Goal: Information Seeking & Learning: Learn about a topic

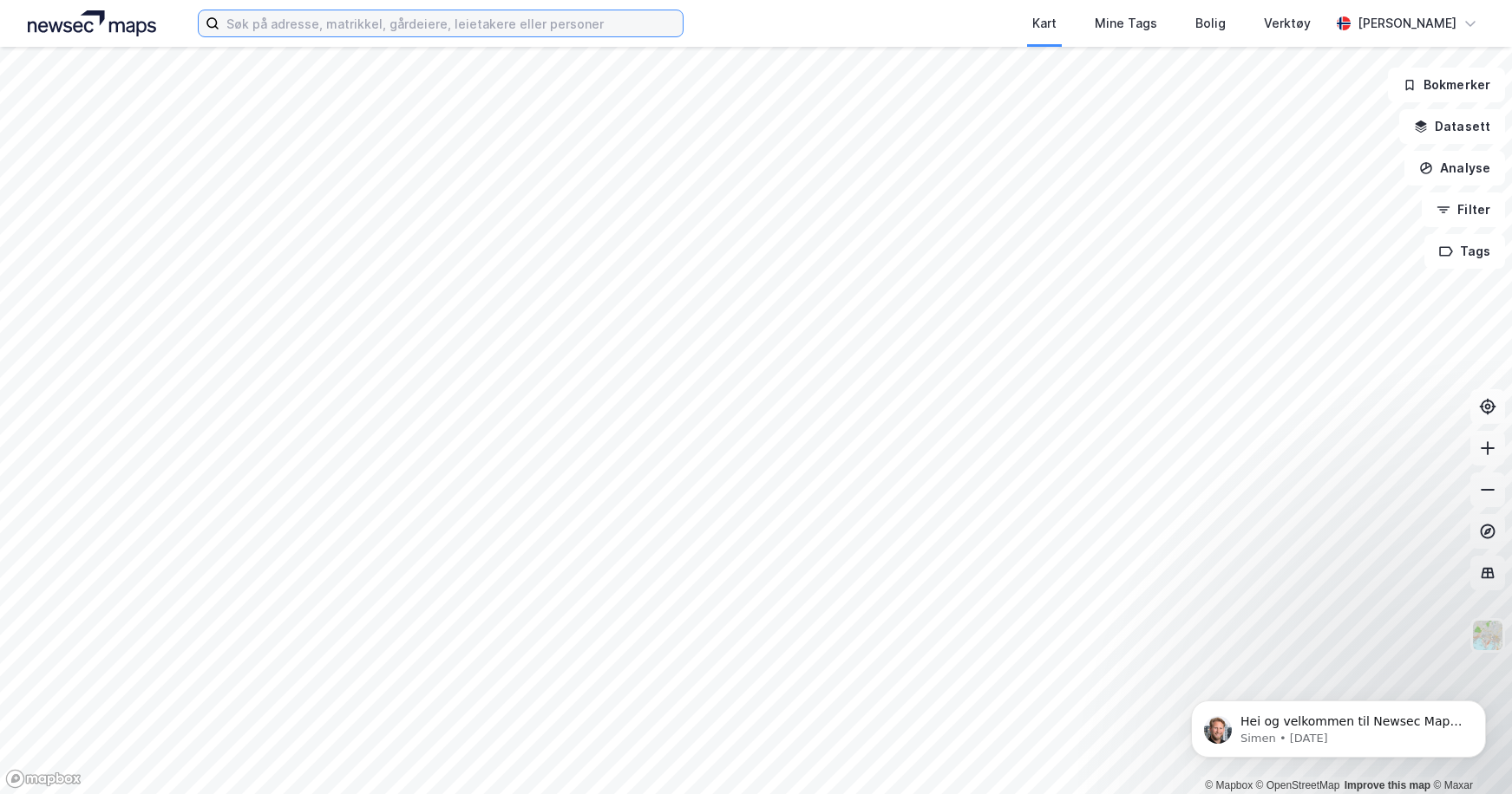
click at [431, 25] on input at bounding box center [451, 23] width 463 height 26
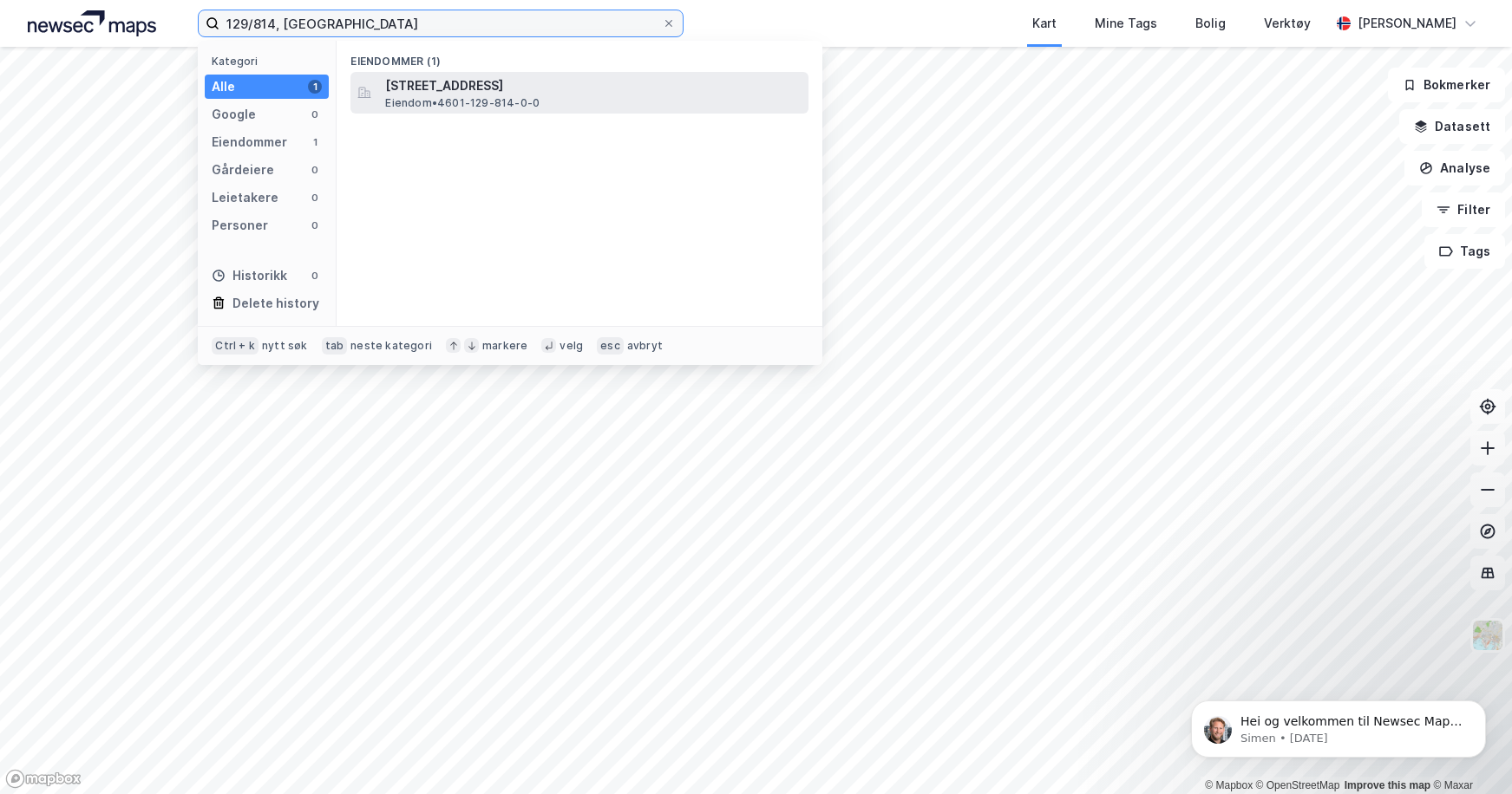
type input "129/814, [GEOGRAPHIC_DATA]"
click at [507, 90] on span "[STREET_ADDRESS]" at bounding box center [594, 85] width 416 height 21
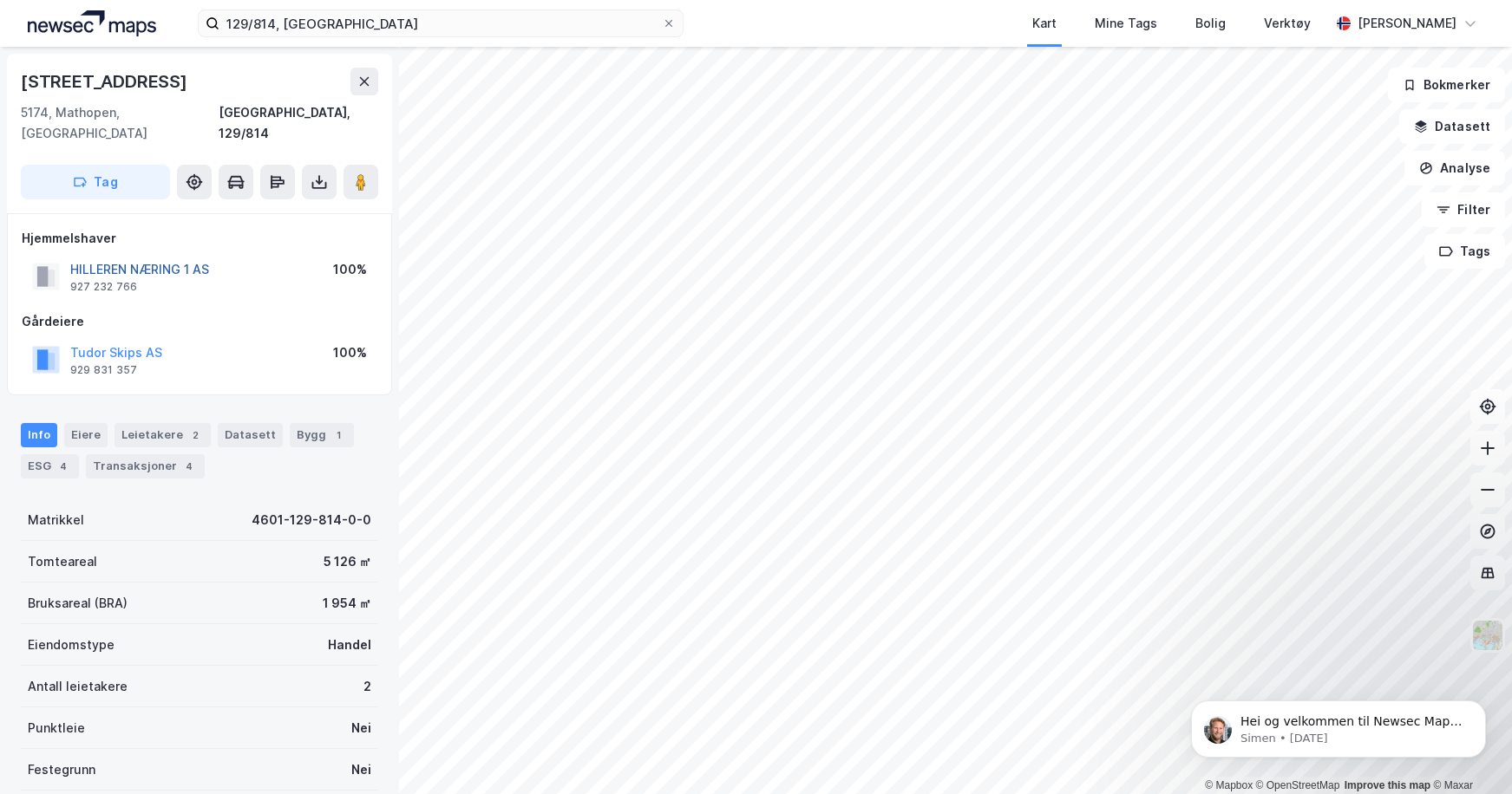
click at [0, 0] on button "HILLEREN NÆRING 1 AS" at bounding box center [0, 0] width 0 height 0
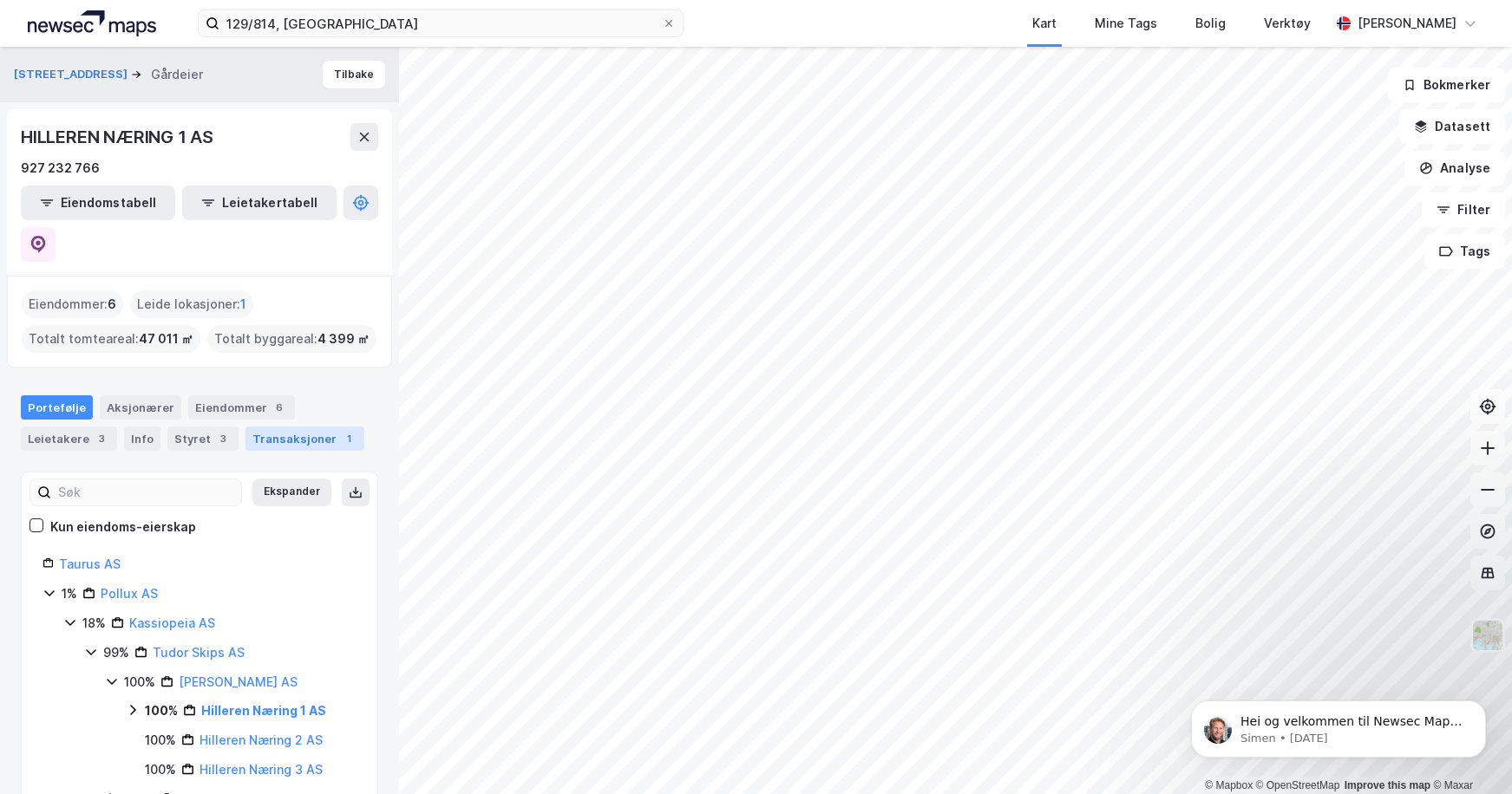
click at [279, 427] on div "Transaksjoner 1" at bounding box center [305, 439] width 119 height 24
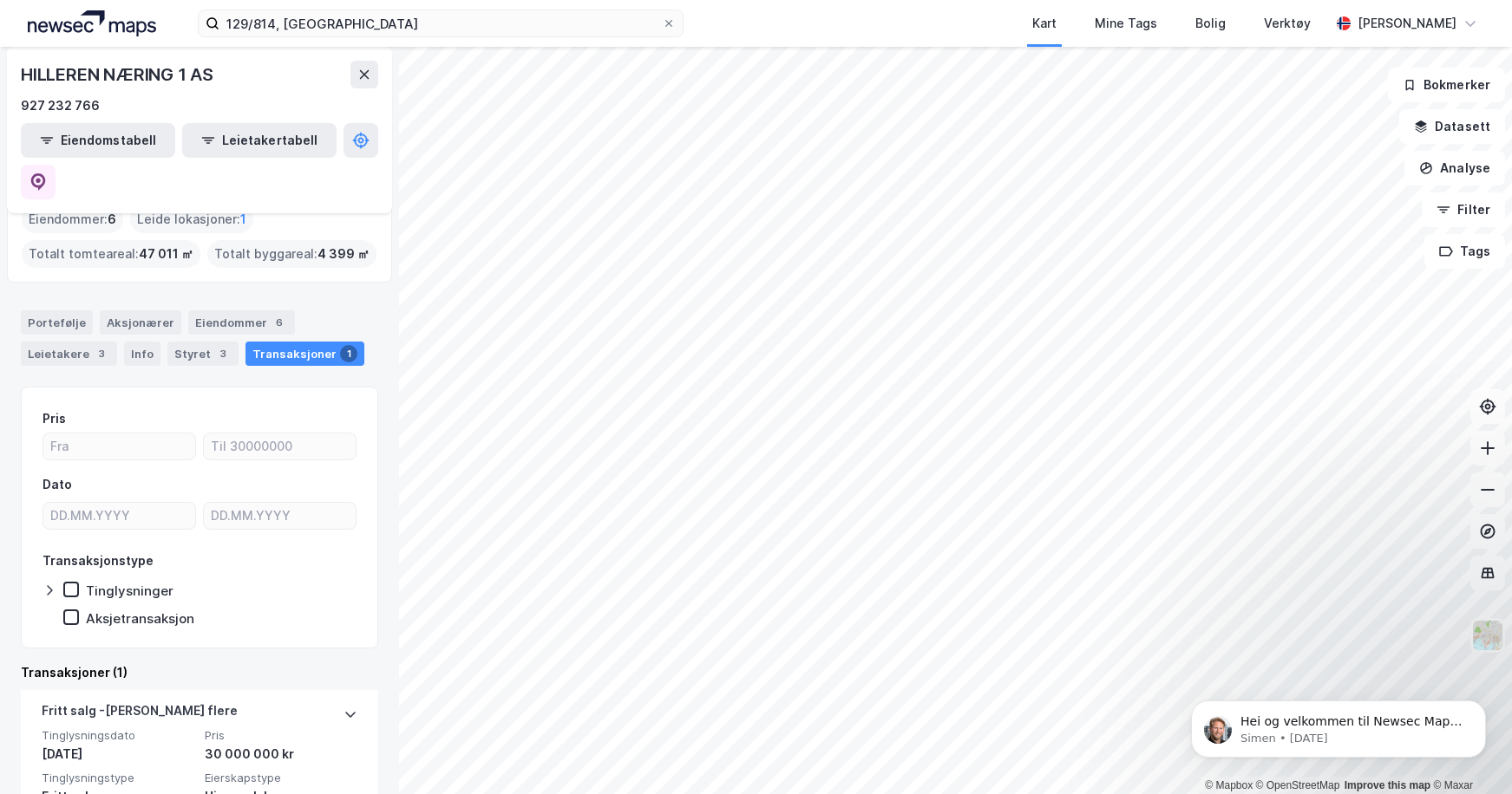
scroll to position [151, 0]
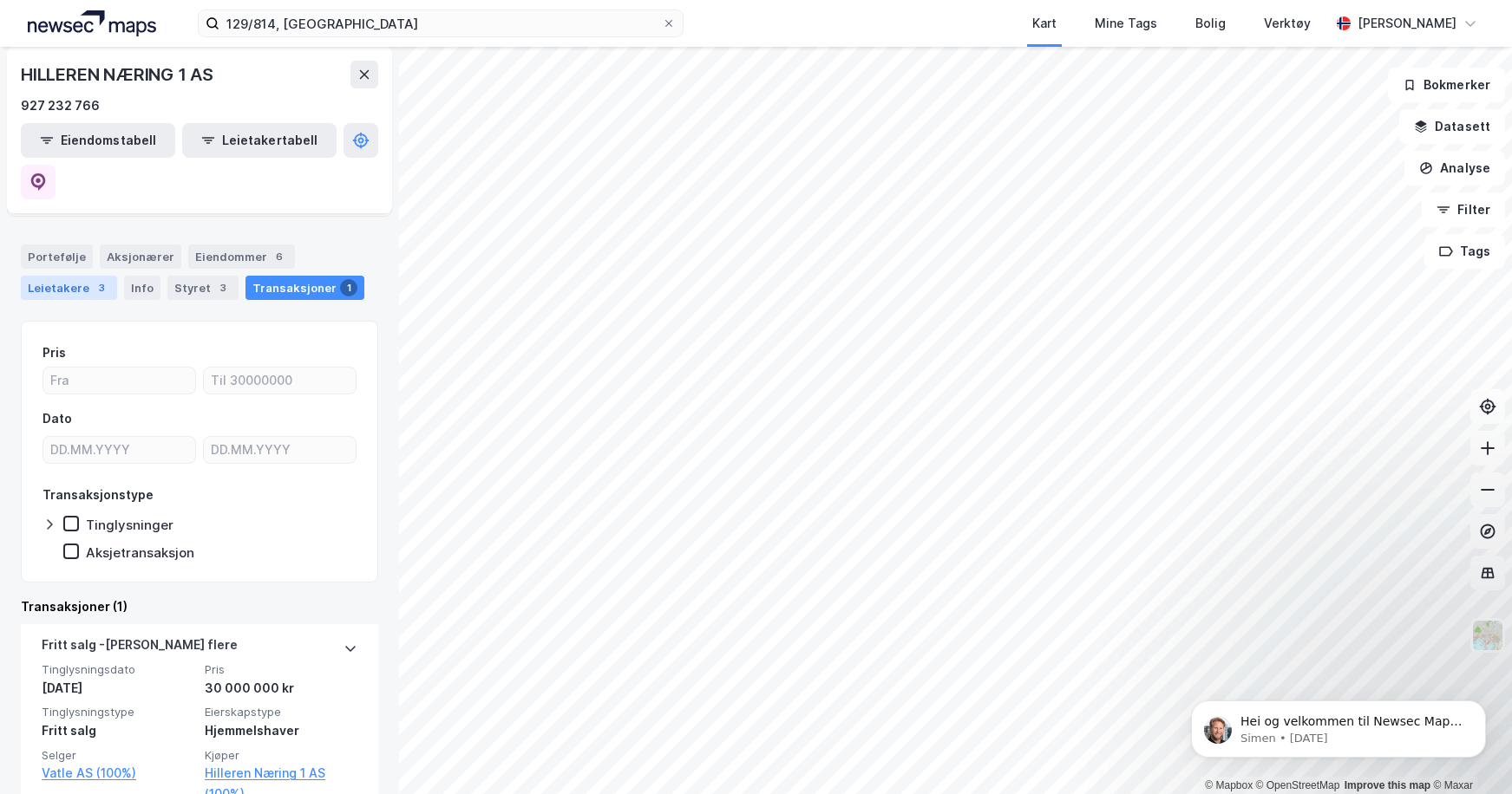
click at [66, 276] on div "Leietakere 3" at bounding box center [68, 288] width 97 height 24
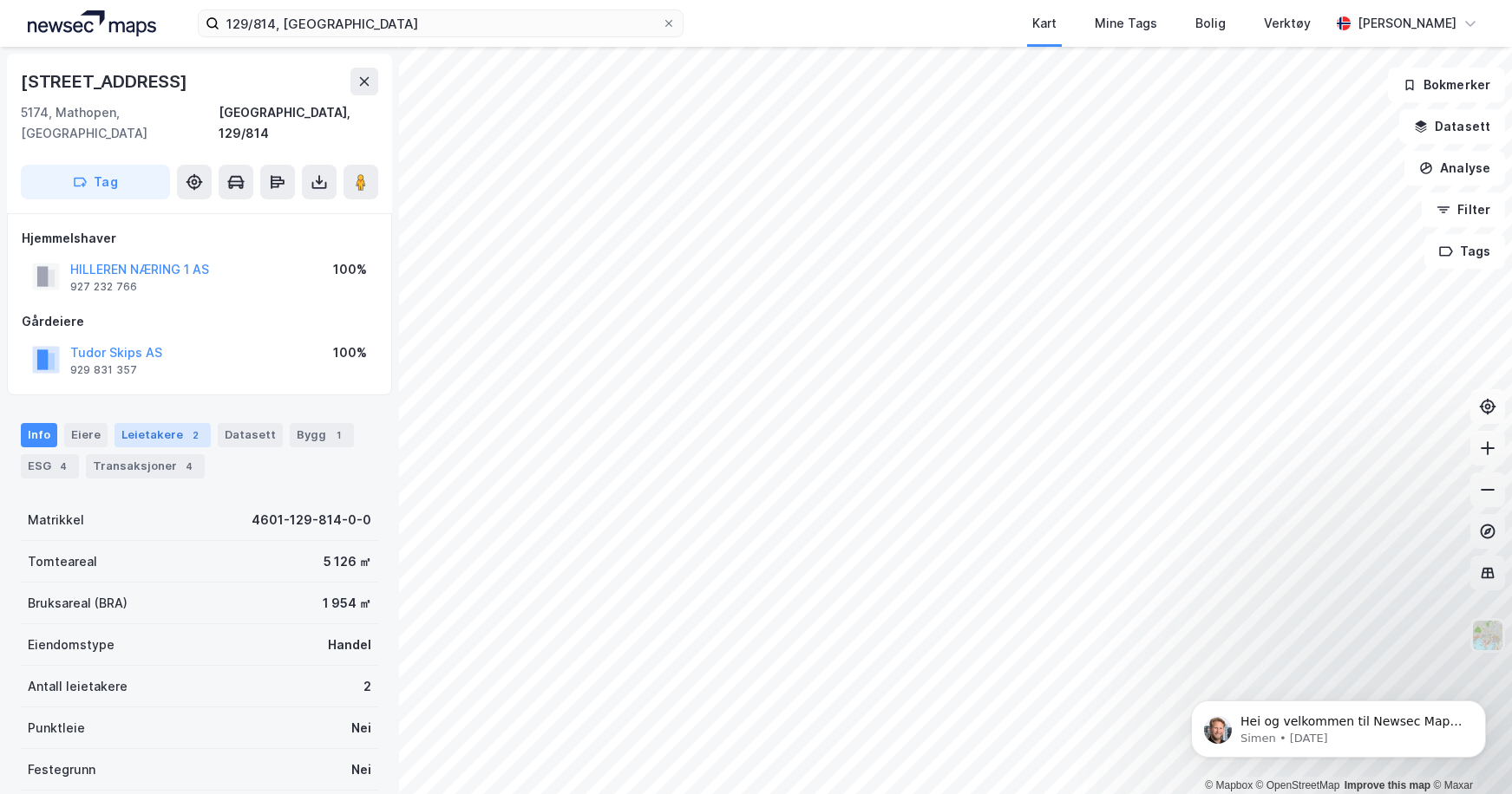
click at [164, 423] on div "Leietakere 2" at bounding box center [162, 435] width 97 height 24
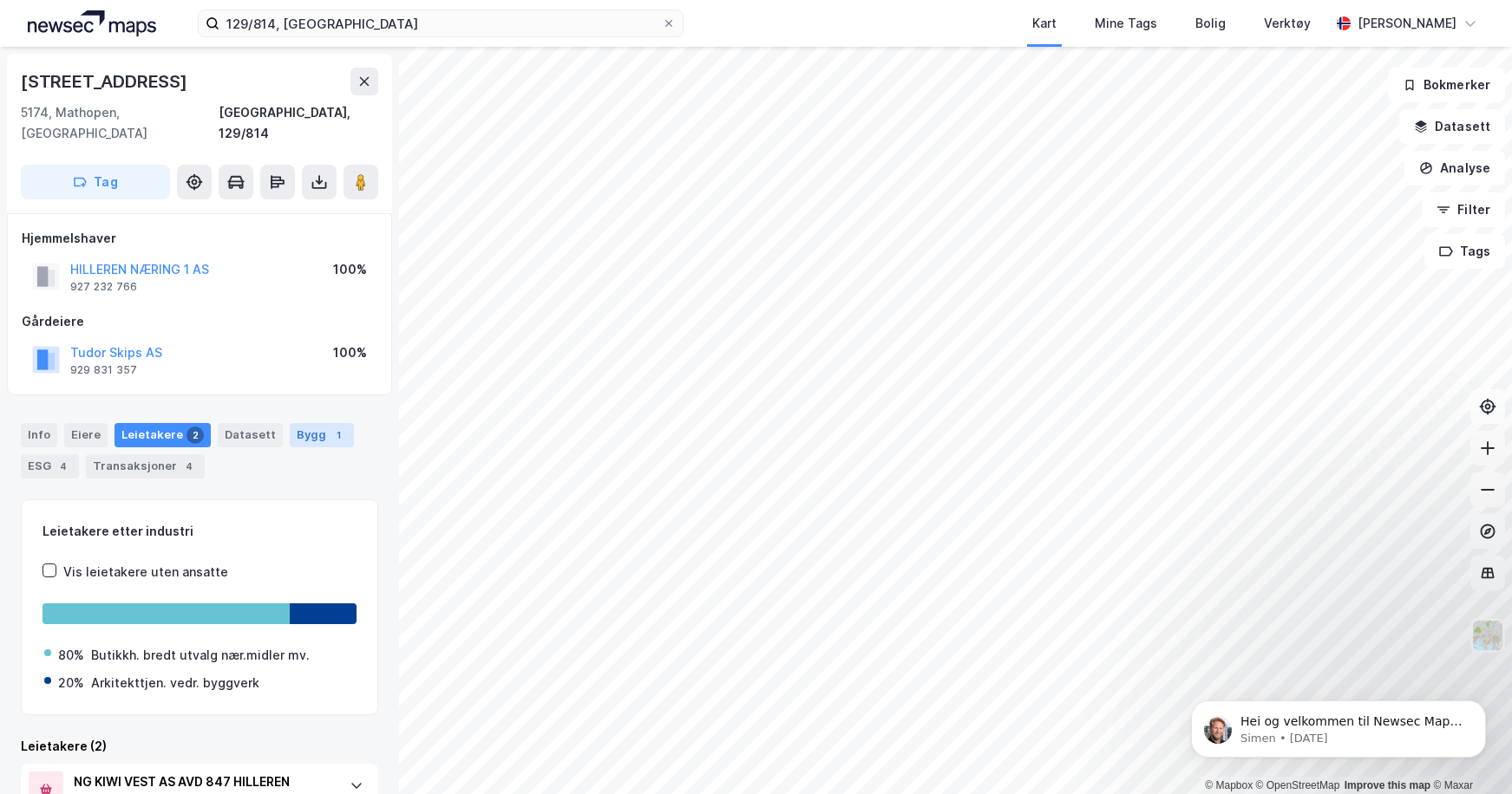
click at [329, 427] on div "1" at bounding box center [338, 435] width 17 height 17
